Goal: Information Seeking & Learning: Learn about a topic

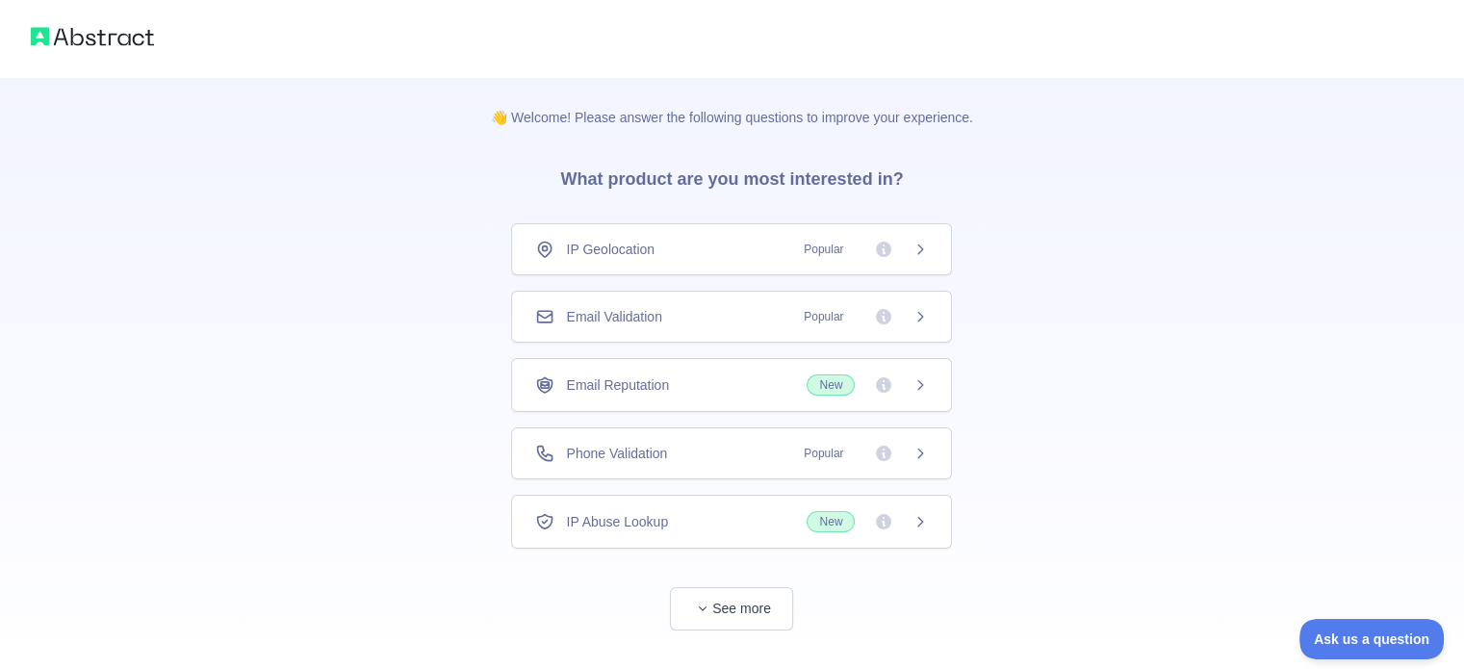
click at [684, 325] on div "Email Validation Popular" at bounding box center [731, 316] width 393 height 19
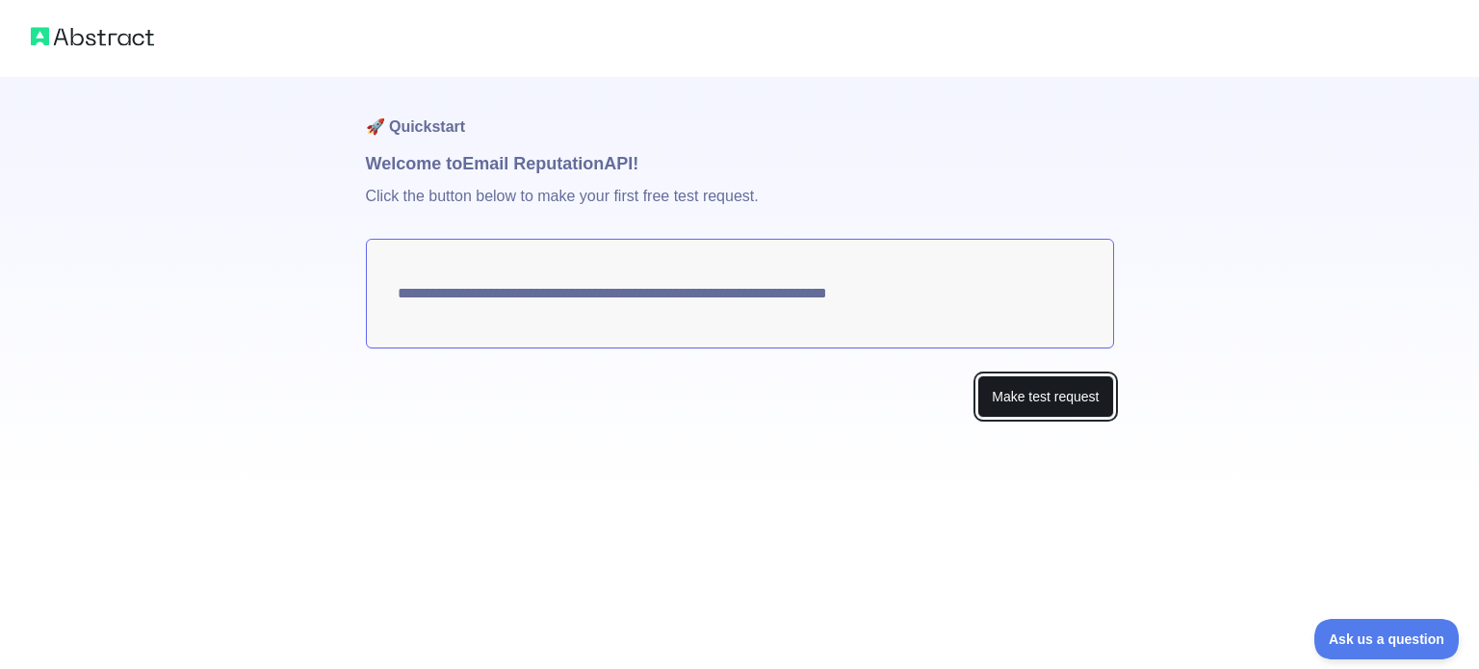
click at [1017, 407] on button "Make test request" at bounding box center [1045, 396] width 136 height 43
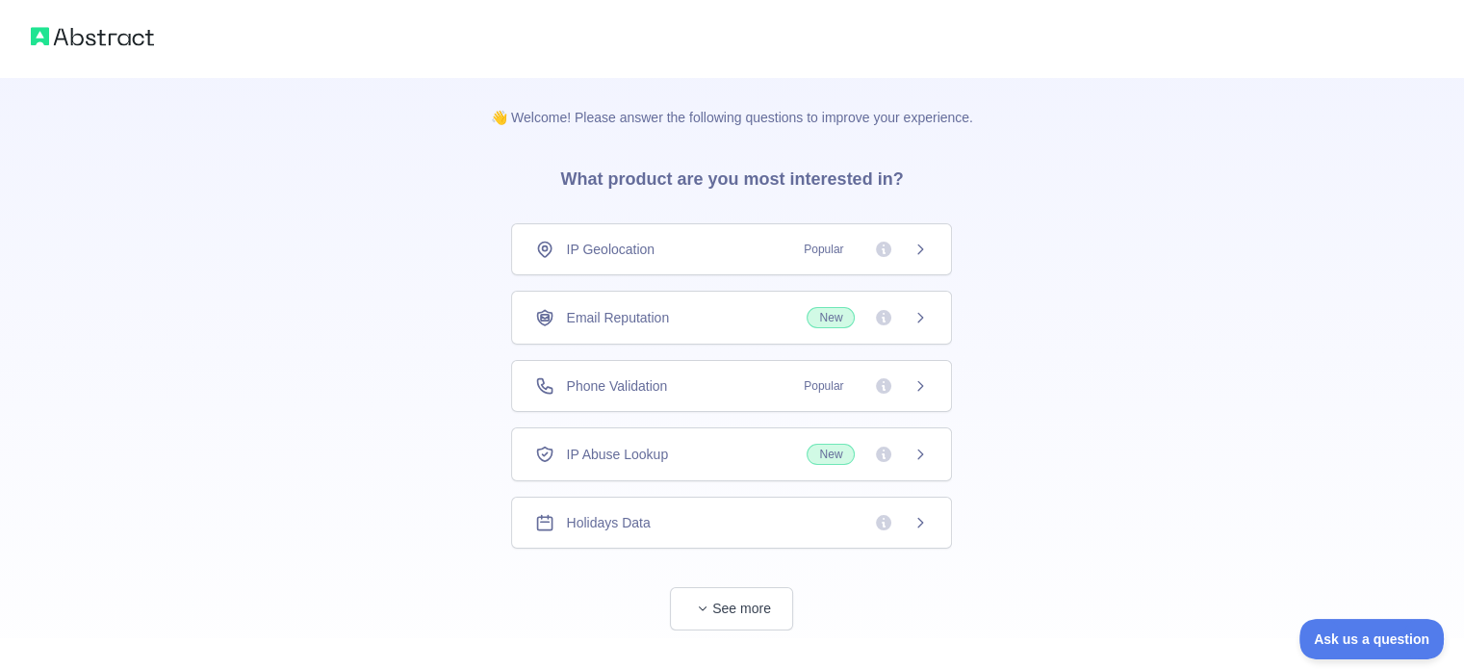
click at [831, 245] on span "Popular" at bounding box center [823, 249] width 63 height 19
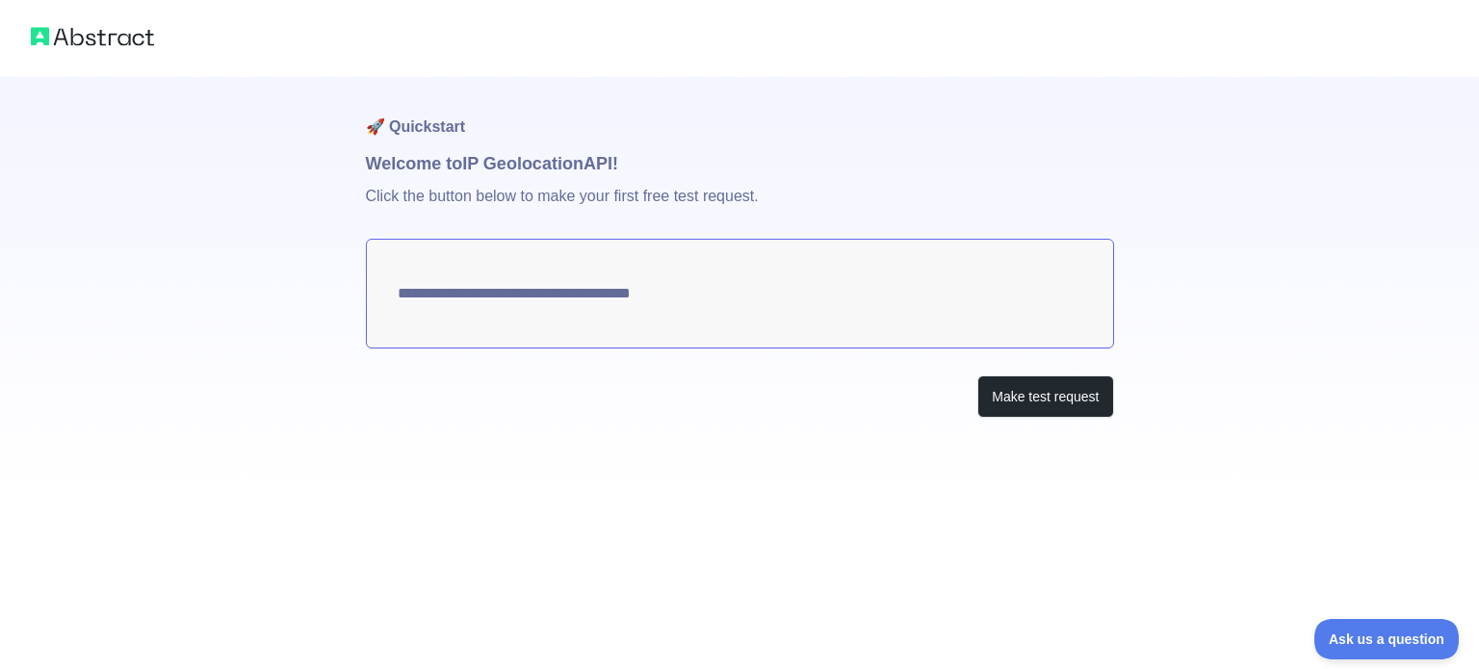
type textarea "**********"
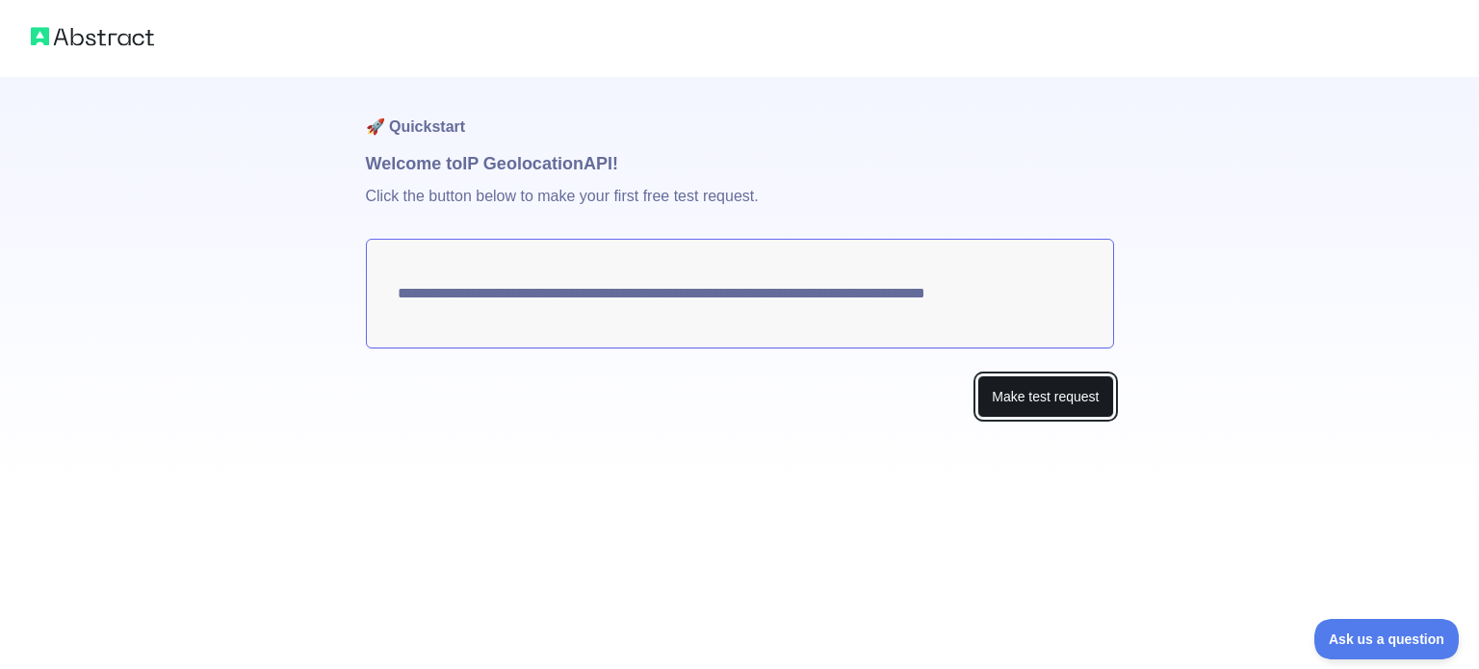
click at [1017, 395] on button "Make test request" at bounding box center [1045, 396] width 136 height 43
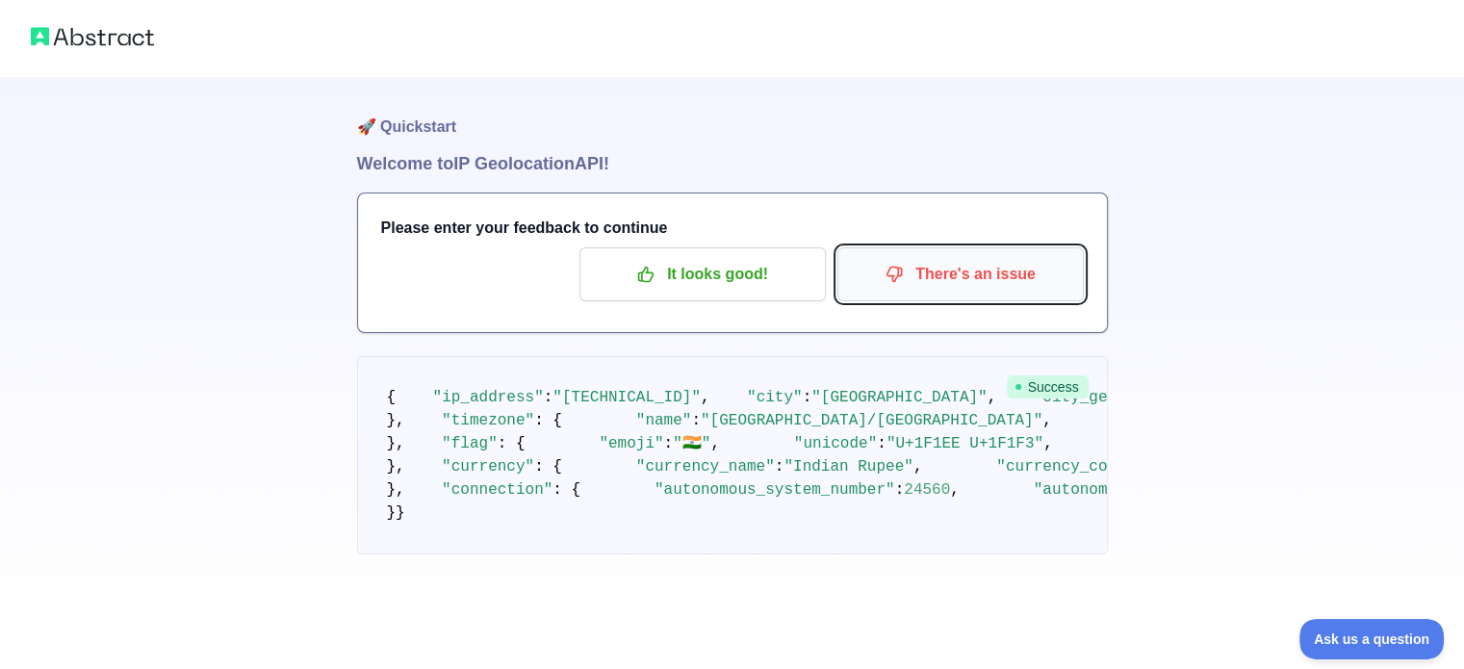
click at [905, 288] on p "There's an issue" at bounding box center [961, 274] width 218 height 33
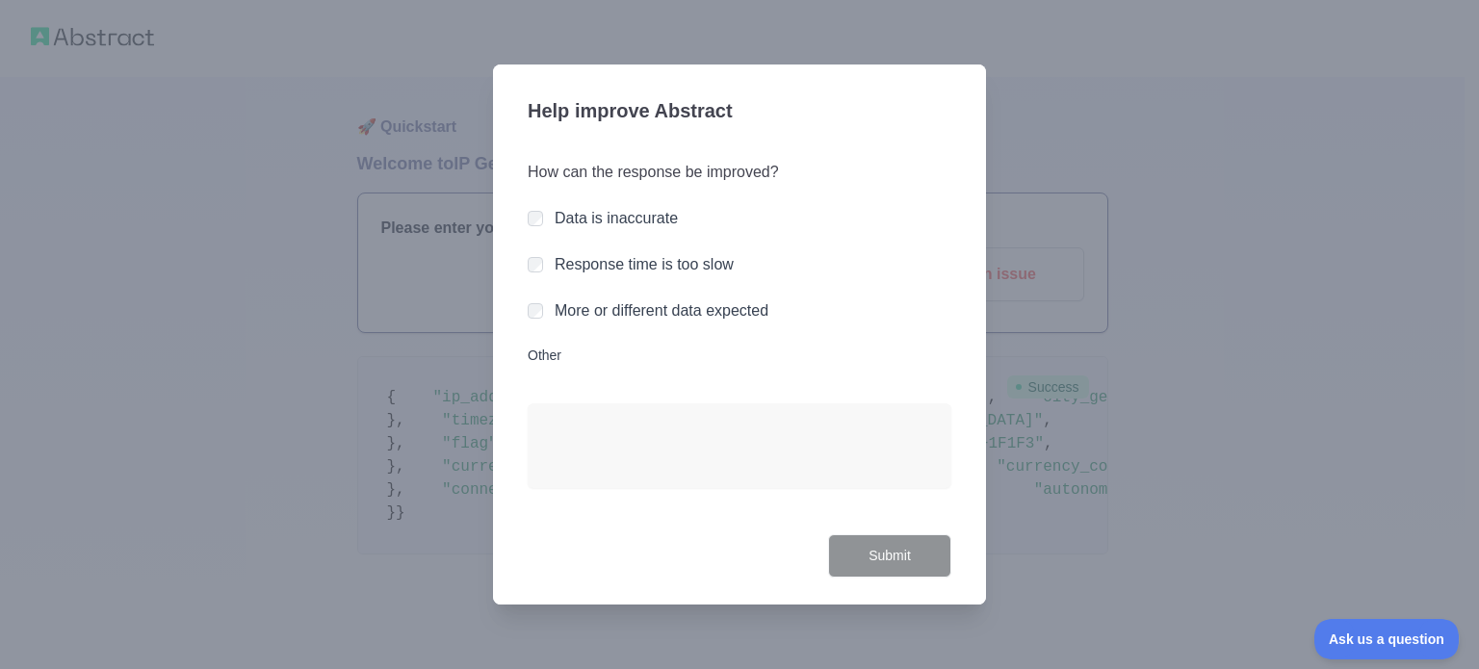
click at [534, 209] on div at bounding box center [535, 218] width 15 height 19
drag, startPoint x: 901, startPoint y: 577, endPoint x: 892, endPoint y: 546, distance: 32.0
click at [892, 546] on button "Submit" at bounding box center [889, 555] width 123 height 43
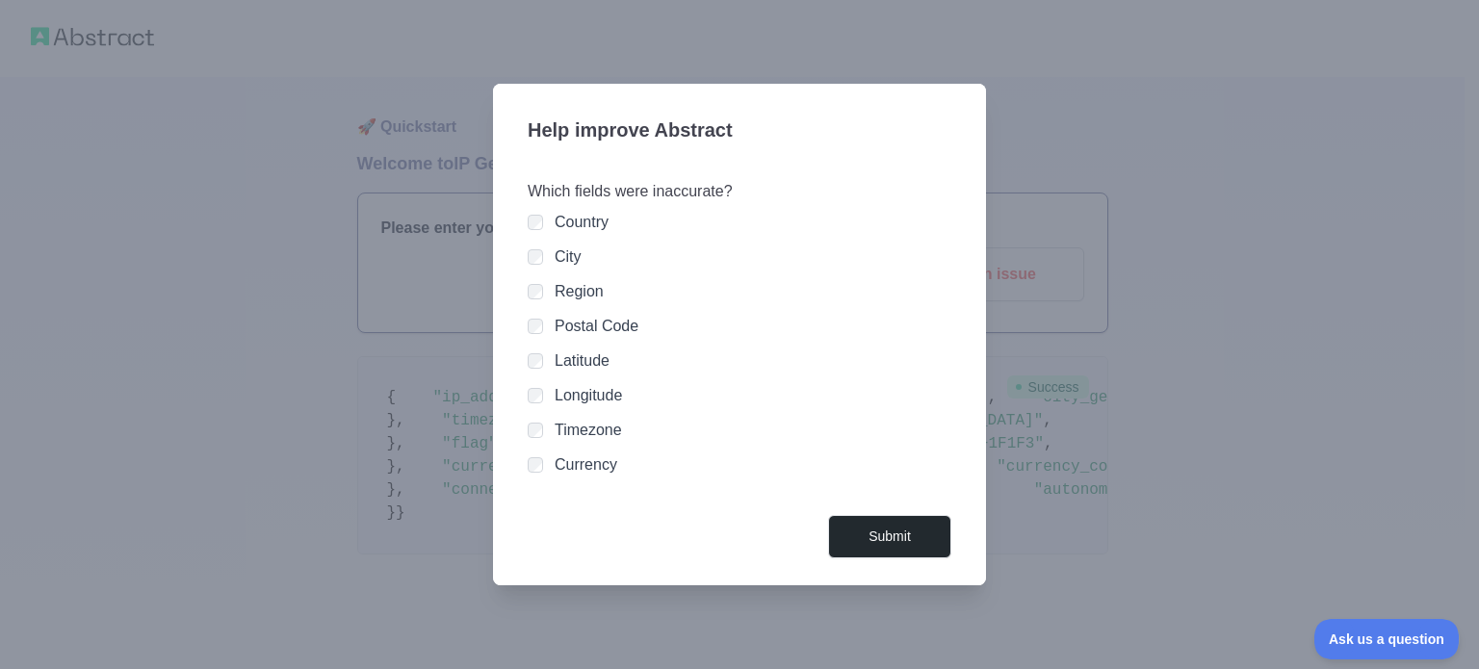
click at [543, 325] on div "Postal Code" at bounding box center [740, 326] width 424 height 23
click at [532, 314] on div "Country City Region Postal Code Latitude Longitude Timezone Currency" at bounding box center [740, 344] width 424 height 266
click at [535, 352] on div at bounding box center [535, 360] width 15 height 19
click at [918, 536] on button "Submit" at bounding box center [889, 536] width 123 height 43
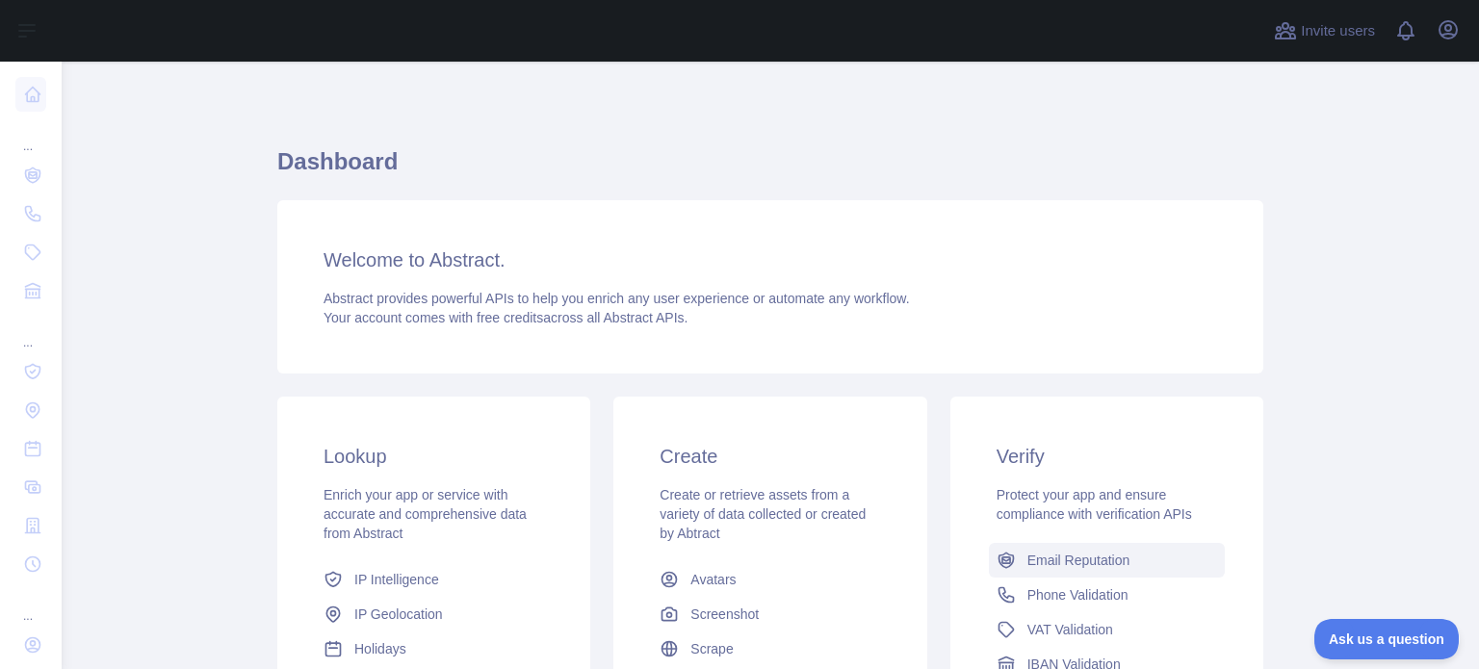
scroll to position [289, 0]
